Goal: Transaction & Acquisition: Purchase product/service

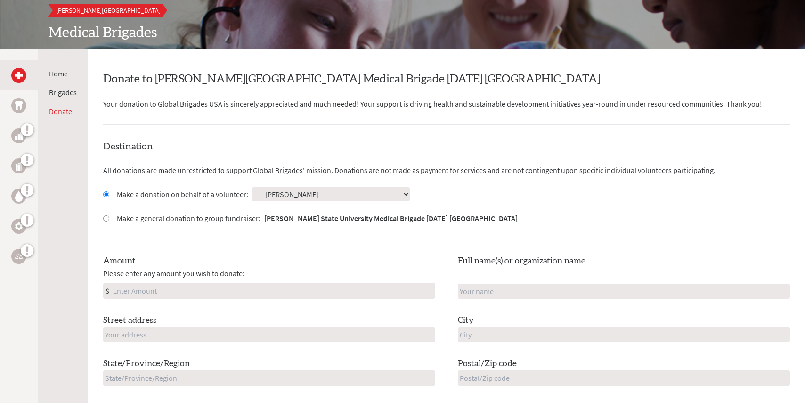
scroll to position [207, 0]
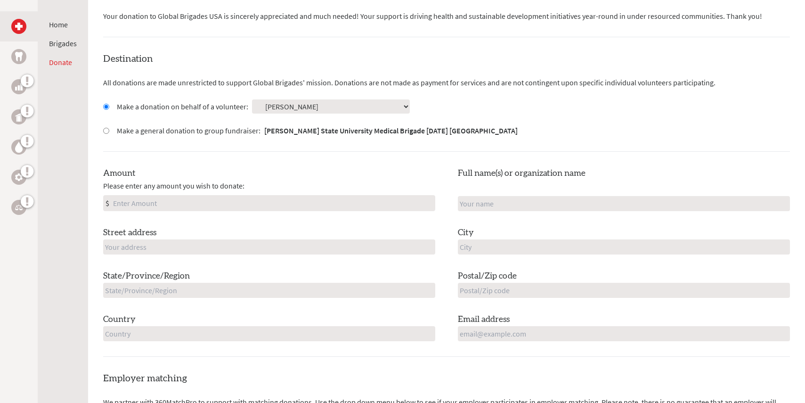
click at [251, 203] on input "Amount" at bounding box center [273, 202] width 324 height 15
type input "250"
click at [483, 202] on input "text" at bounding box center [624, 203] width 332 height 15
type input "[PERSON_NAME]"
type input "[STREET_ADDRESS]"
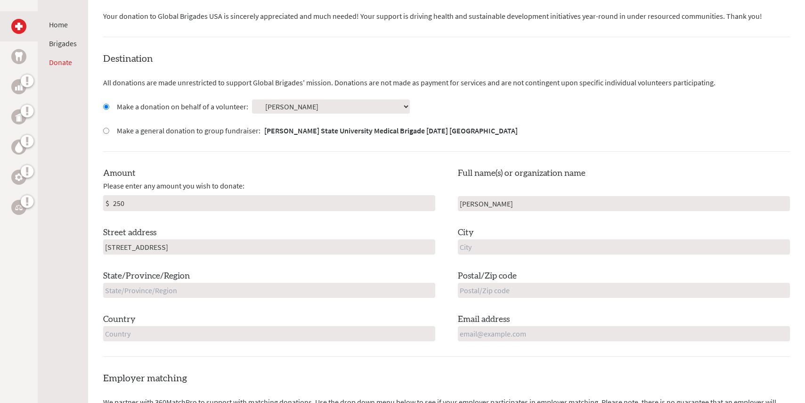
type input "Evart"
type input "[US_STATE]"
type input "49631"
type input "[GEOGRAPHIC_DATA]"
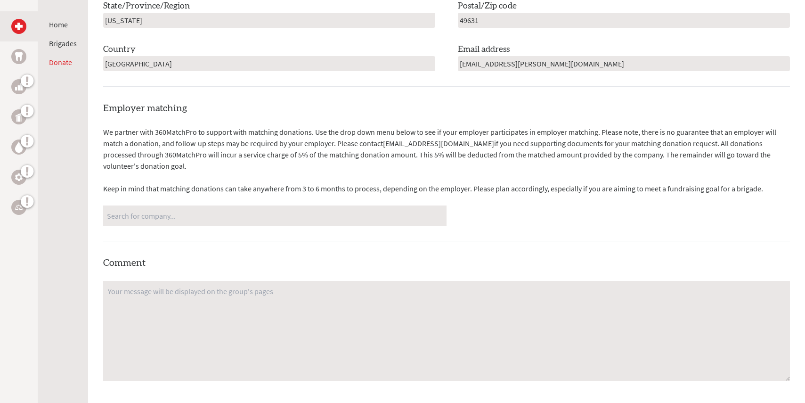
scroll to position [477, 0]
drag, startPoint x: 528, startPoint y: 60, endPoint x: 433, endPoint y: 53, distance: 95.4
type input "[EMAIL_ADDRESS][DOMAIN_NAME]"
click at [419, 128] on p "We partner with 360MatchPro to support with matching donations. Use the drop do…" at bounding box center [446, 148] width 687 height 45
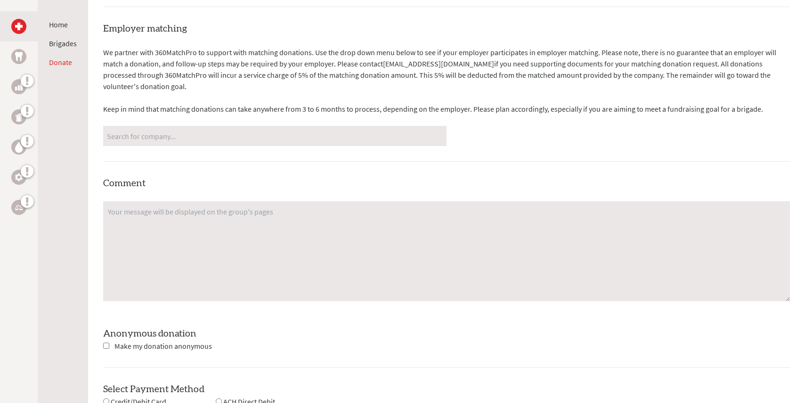
scroll to position [558, 0]
click at [226, 138] on input "Search for company..." at bounding box center [275, 134] width 336 height 16
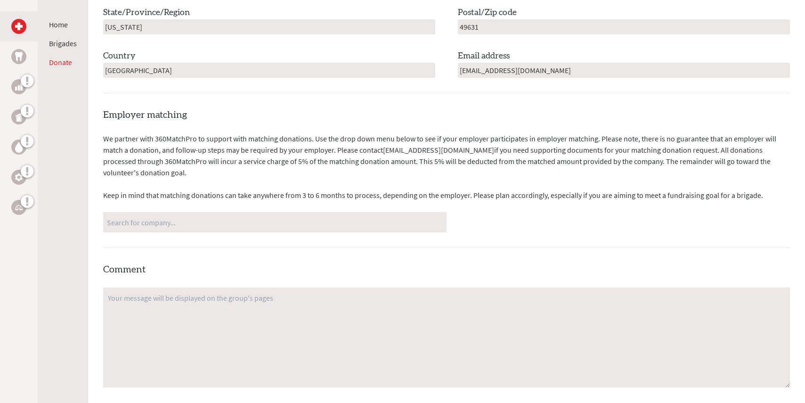
scroll to position [470, 0]
click at [186, 232] on div "Employer matching We partner with 360MatchPro to support with matching donation…" at bounding box center [446, 300] width 687 height 385
click at [179, 223] on input "Search for company..." at bounding box center [275, 221] width 336 height 16
type input "u"
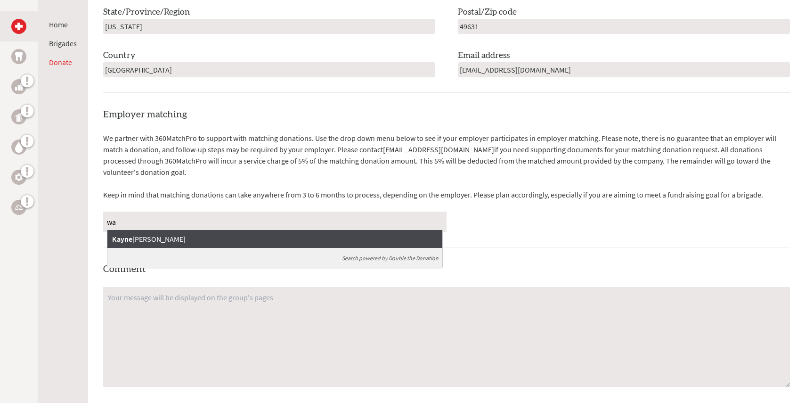
type input "w"
type input "p"
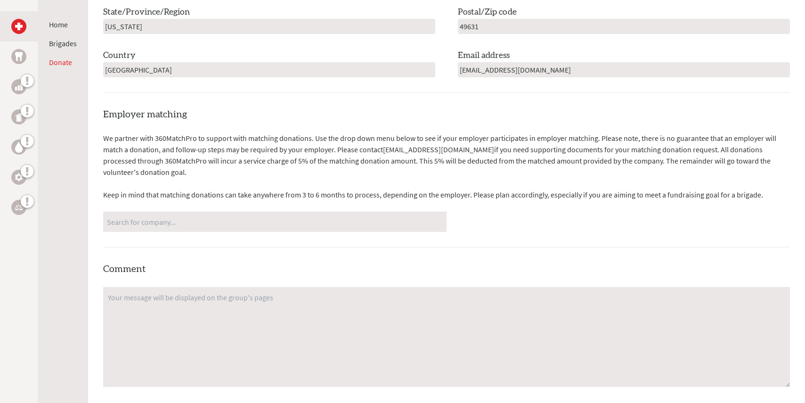
click at [194, 191] on p "Keep in mind that matching donations can take anywhere from 3 to 6 months to pr…" at bounding box center [446, 194] width 687 height 11
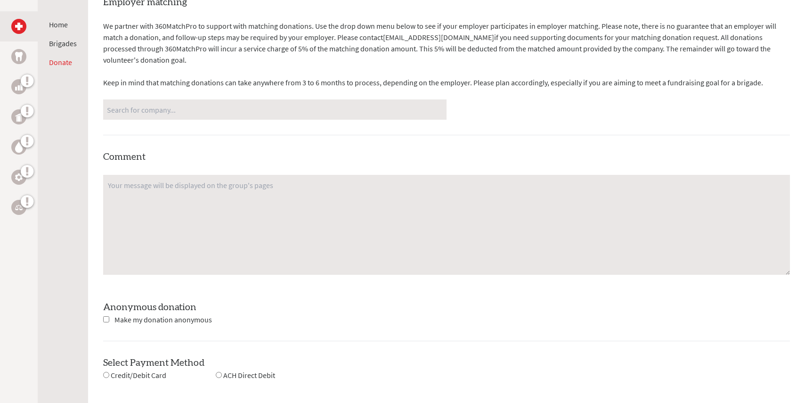
scroll to position [700, 0]
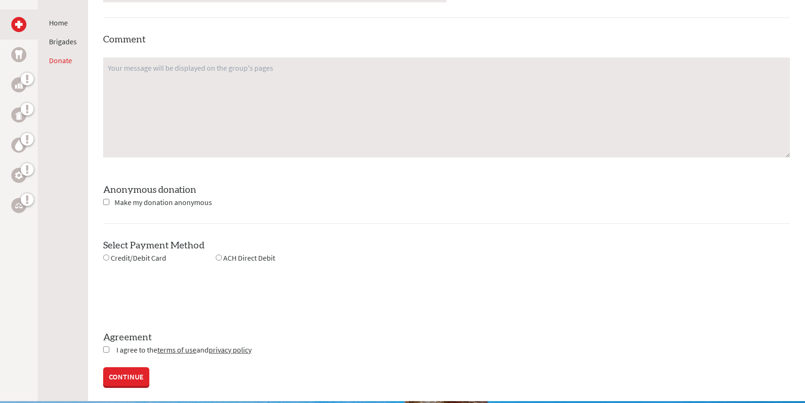
click at [106, 201] on input "checkbox" at bounding box center [106, 202] width 6 height 6
checkbox input "true"
click at [105, 256] on input "radio" at bounding box center [106, 257] width 6 height 6
radio input "true"
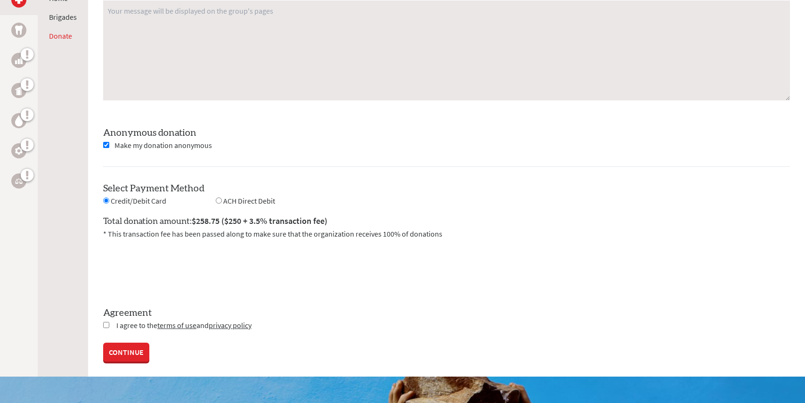
scroll to position [758, 0]
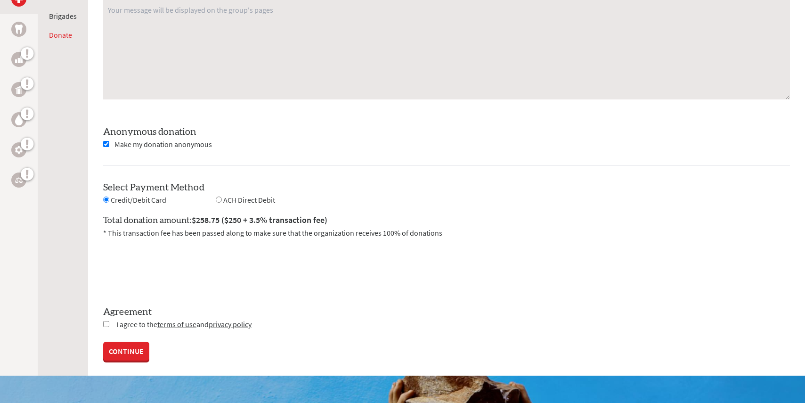
click at [105, 322] on input "checkbox" at bounding box center [106, 324] width 6 height 6
checkbox input "true"
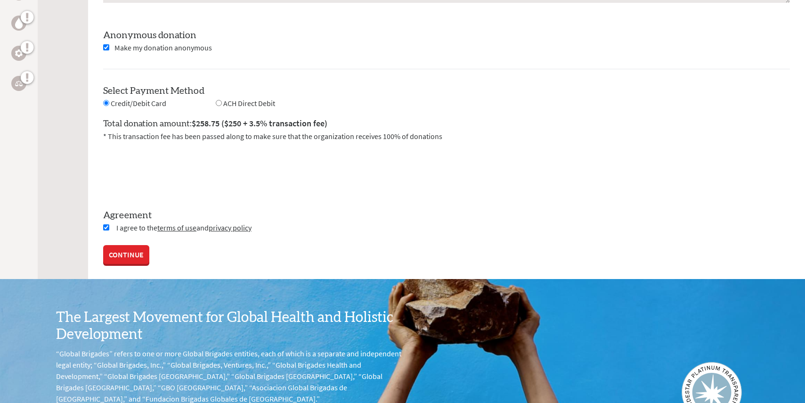
scroll to position [856, 0]
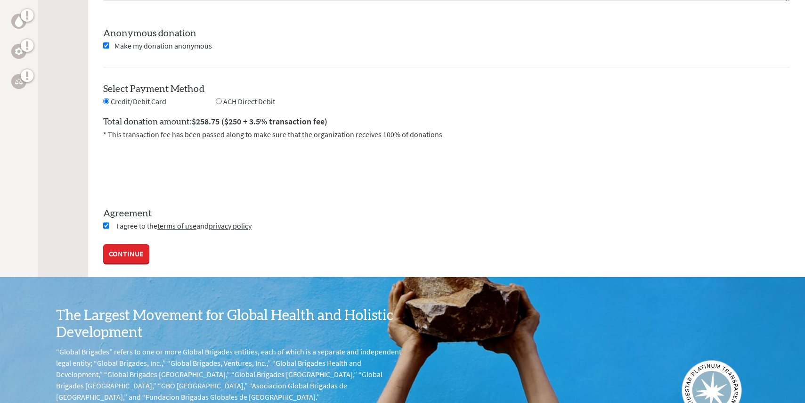
click at [129, 252] on link "CONTINUE" at bounding box center [126, 253] width 46 height 19
